Goal: Task Accomplishment & Management: Manage account settings

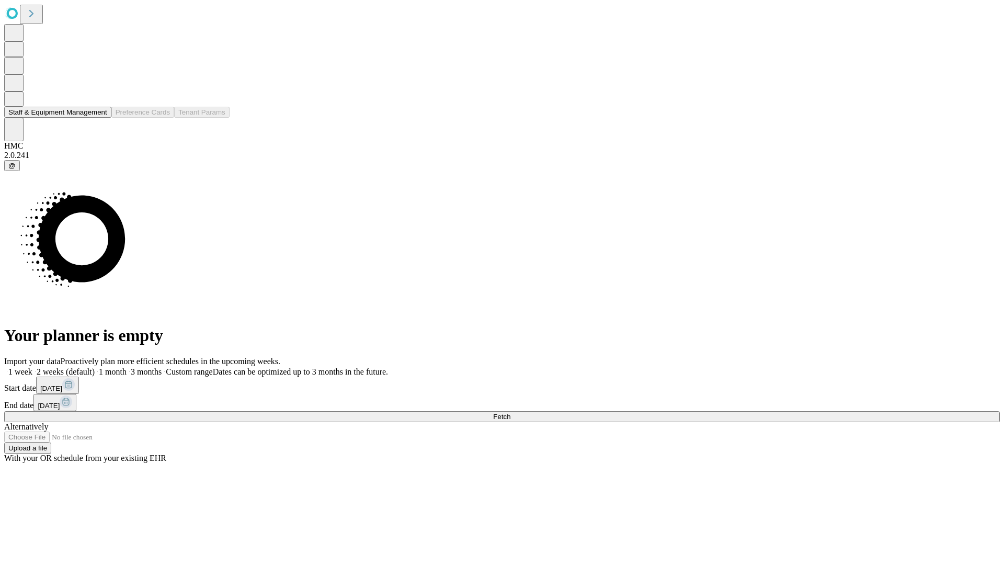
click at [100, 118] on button "Staff & Equipment Management" at bounding box center [57, 112] width 107 height 11
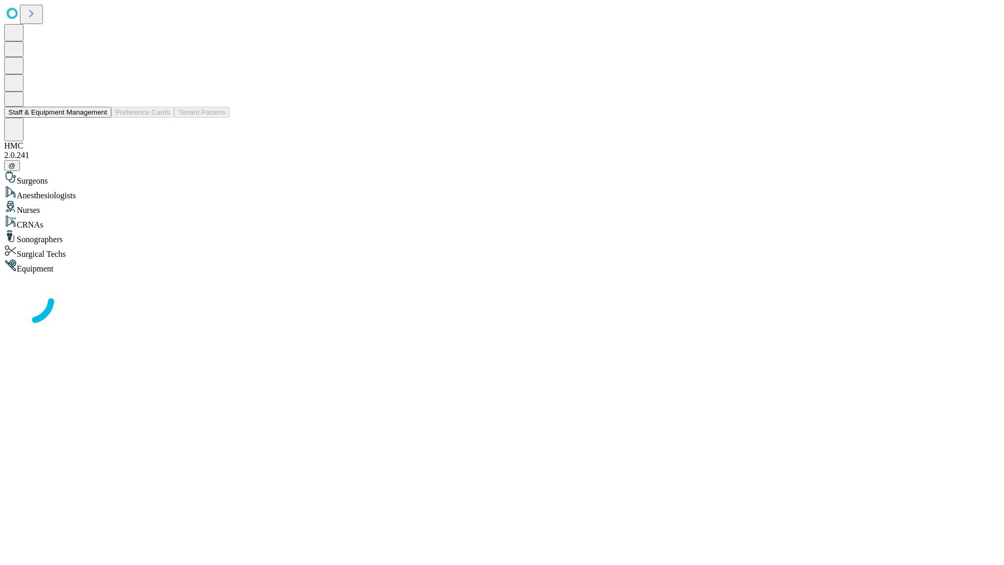
click at [100, 118] on button "Staff & Equipment Management" at bounding box center [57, 112] width 107 height 11
